Goal: Transaction & Acquisition: Purchase product/service

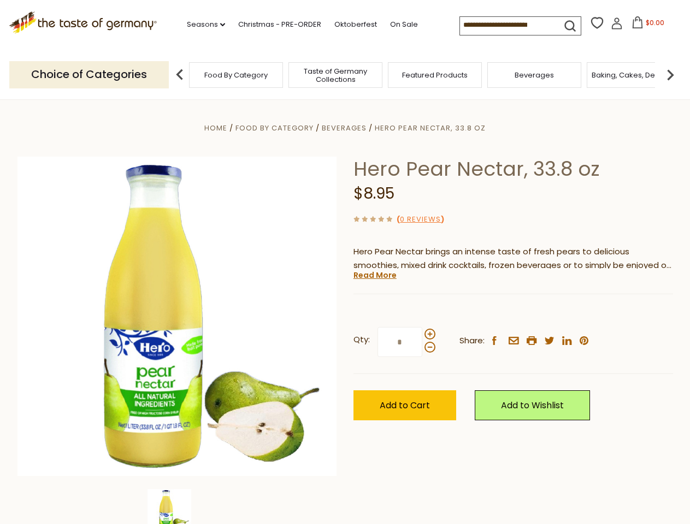
click at [345, 262] on div "Home Food By Category [GEOGRAPHIC_DATA] Hero Pear Nectar, 33.8 oz Hero Pear Nec…" at bounding box center [345, 331] width 672 height 420
click at [201, 25] on link "Seasons dropdown_arrow" at bounding box center [206, 25] width 38 height 12
click at [507, 25] on input at bounding box center [506, 24] width 92 height 15
click at [645, 26] on span "$0.00" at bounding box center [654, 22] width 19 height 9
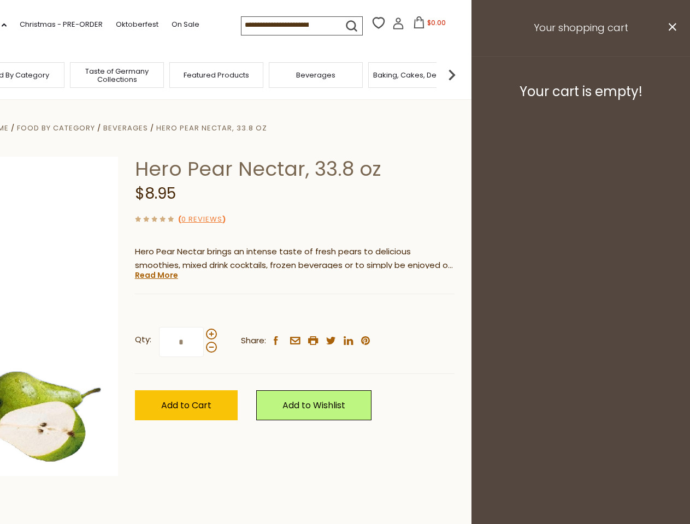
click at [92, 74] on div "All Seasons Recipes Game Day [DATE] [DATE] [DATE][PERSON_NAME] [DATE] Springfes…" at bounding box center [30, 256] width 124 height 463
click at [670, 74] on footer "Your cart is empty!" at bounding box center [580, 91] width 218 height 70
click at [345, 312] on div "Qty: * Share: facebook email printer twitter linkedin pinterest" at bounding box center [294, 342] width 319 height 63
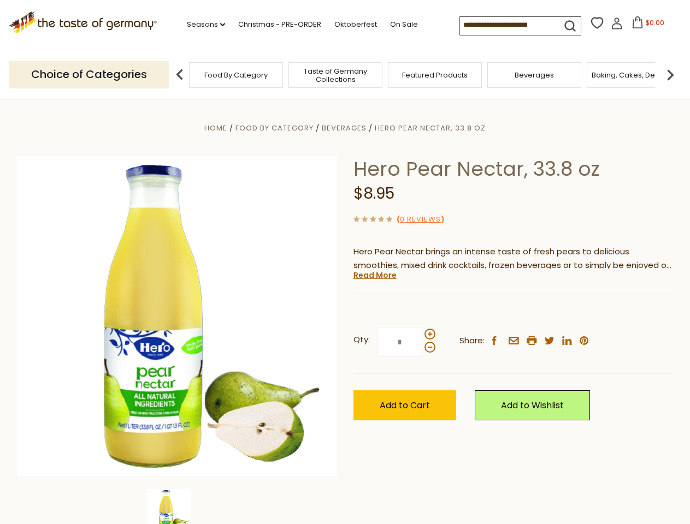
click at [177, 507] on div "Home Food By Category [GEOGRAPHIC_DATA] Hero Pear Nectar, 33.8 oz Hero Pear Nec…" at bounding box center [345, 331] width 672 height 420
click at [177, 507] on img at bounding box center [169, 511] width 44 height 44
click at [374, 275] on link "Read More" at bounding box center [374, 275] width 43 height 11
